Goal: Go to known website: Access a specific website the user already knows

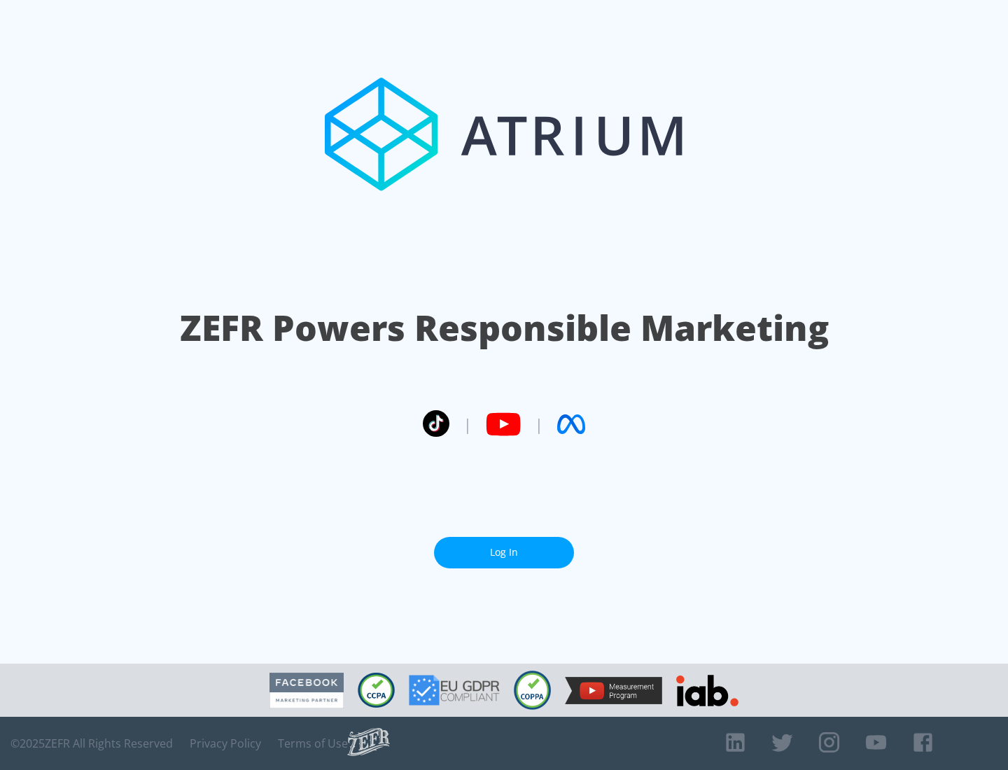
click at [504, 552] on link "Log In" at bounding box center [504, 552] width 140 height 31
